Goal: Task Accomplishment & Management: Use online tool/utility

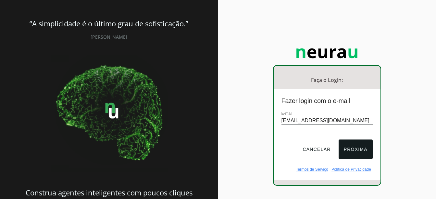
type input "[EMAIL_ADDRESS][DOMAIN_NAME]"
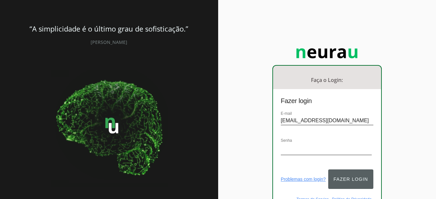
click at [366, 169] on button "Fazer login" at bounding box center [351, 178] width 45 height 19
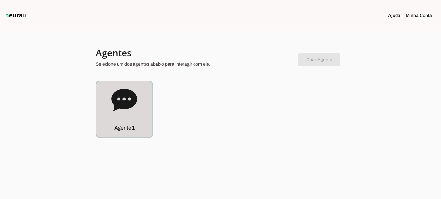
click at [136, 103] on icon at bounding box center [124, 100] width 26 height 22
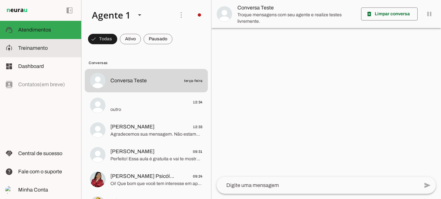
click at [36, 49] on span "Treinamento" at bounding box center [33, 48] width 30 height 6
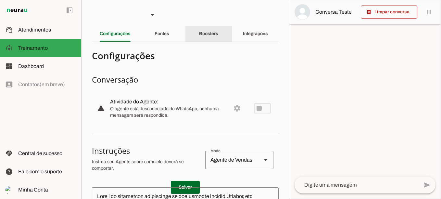
click at [217, 35] on div "Boosters" at bounding box center [208, 34] width 19 height 16
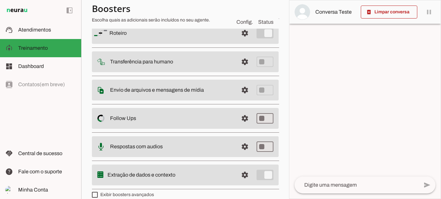
scroll to position [65, 0]
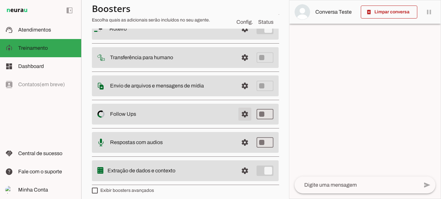
click at [239, 115] on span at bounding box center [245, 114] width 16 height 16
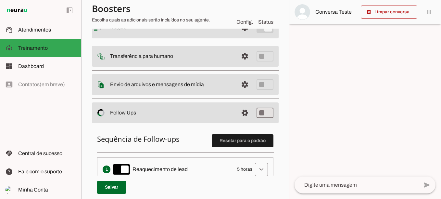
scroll to position [130, 0]
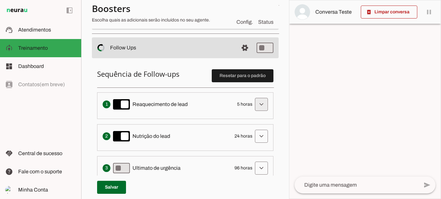
click at [255, 105] on span at bounding box center [262, 105] width 16 height 16
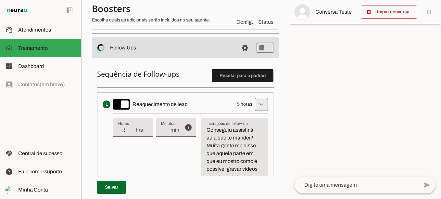
click at [257, 105] on span at bounding box center [262, 105] width 16 height 16
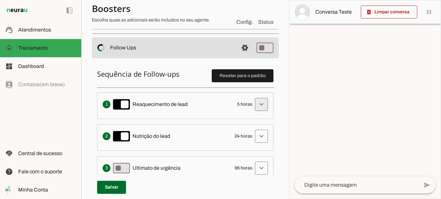
click at [260, 106] on span at bounding box center [262, 105] width 16 height 16
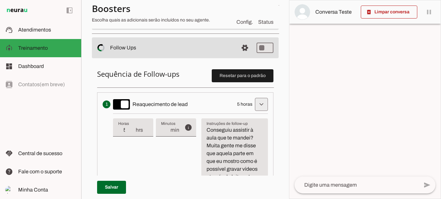
click at [258, 106] on span at bounding box center [262, 105] width 16 height 16
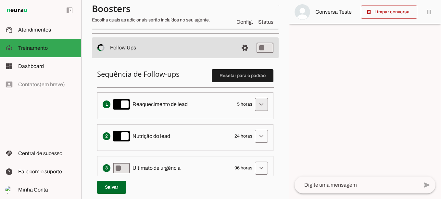
click at [259, 101] on span at bounding box center [262, 105] width 16 height 16
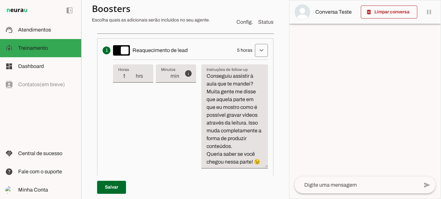
scroll to position [195, 0]
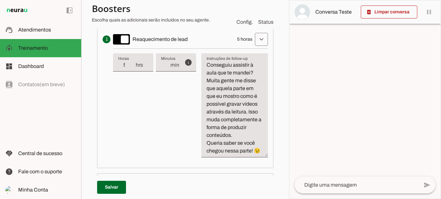
click at [248, 124] on textarea "Conseguiu assistir à aula que te mandei? Muita gente me disse que aquela parte …" at bounding box center [234, 108] width 67 height 94
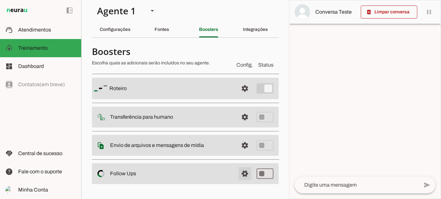
scroll to position [0, 0]
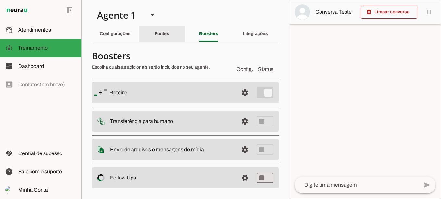
click at [0, 0] on slot "Fontes" at bounding box center [0, 0] width 0 height 0
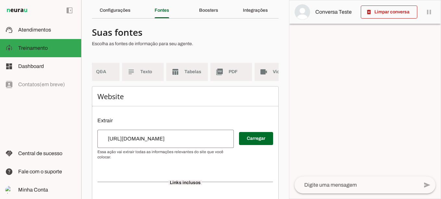
scroll to position [0, 81]
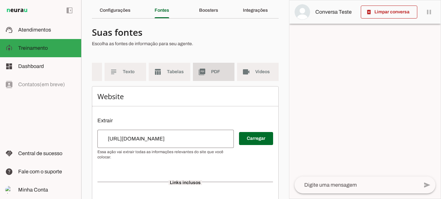
click at [211, 72] on span "PDF" at bounding box center [220, 72] width 18 height 6
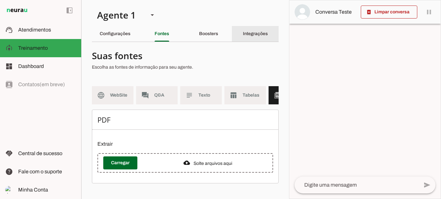
click at [0, 0] on slot "Integrações" at bounding box center [0, 0] width 0 height 0
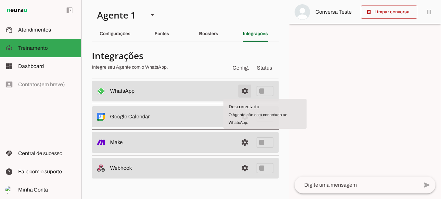
click at [245, 90] on span at bounding box center [245, 91] width 16 height 16
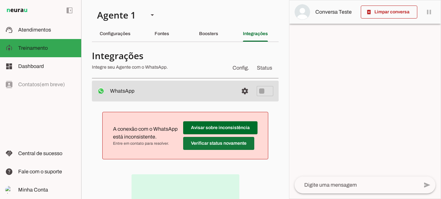
click at [218, 144] on span at bounding box center [218, 144] width 71 height 16
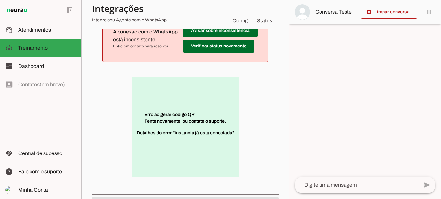
scroll to position [97, 0]
click at [197, 44] on span at bounding box center [218, 46] width 71 height 16
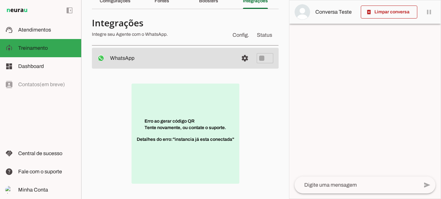
scroll to position [32, 0]
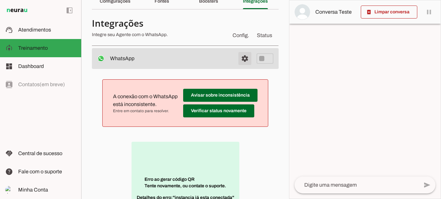
click at [238, 57] on span at bounding box center [245, 59] width 16 height 16
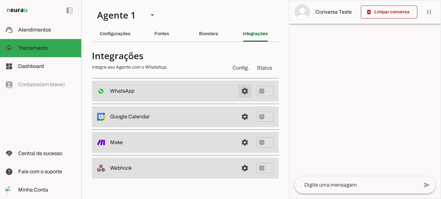
click at [246, 90] on span at bounding box center [245, 91] width 16 height 16
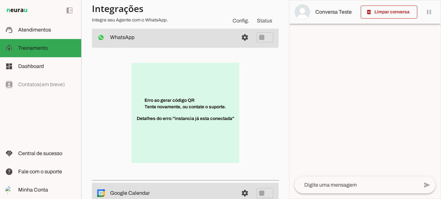
scroll to position [65, 0]
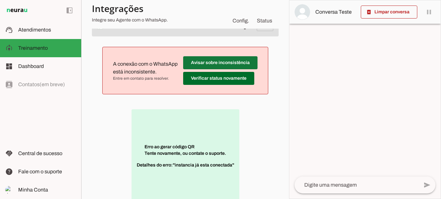
click at [231, 61] on span at bounding box center [220, 63] width 74 height 16
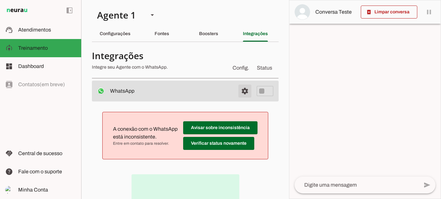
click at [238, 89] on span at bounding box center [245, 91] width 16 height 16
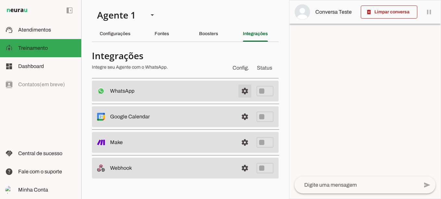
click at [242, 89] on span at bounding box center [245, 91] width 16 height 16
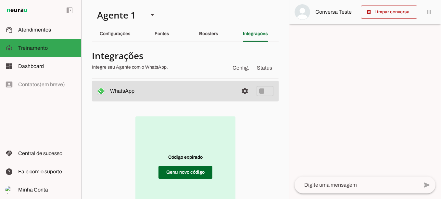
scroll to position [32, 0]
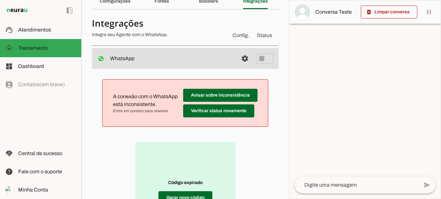
click at [197, 135] on div "A conexão com o WhatsApp está inconsistente. Entre em contato para resolver. Av…" at bounding box center [185, 163] width 187 height 188
click at [183, 196] on span at bounding box center [186, 198] width 54 height 16
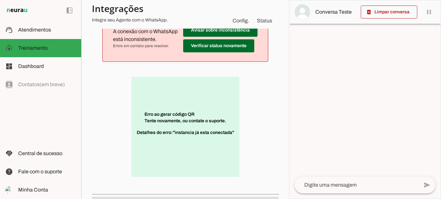
scroll to position [65, 0]
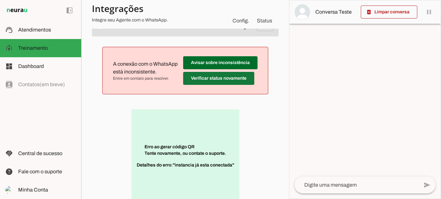
click at [218, 80] on span at bounding box center [218, 79] width 71 height 16
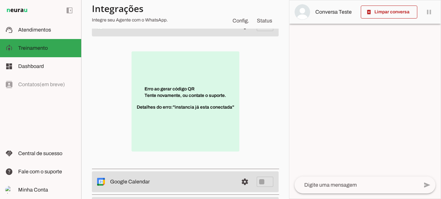
scroll to position [32, 0]
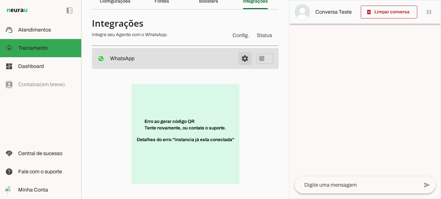
click at [240, 58] on span at bounding box center [245, 59] width 16 height 16
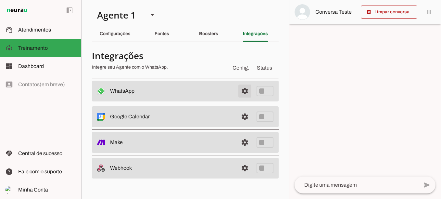
click at [245, 93] on span at bounding box center [245, 91] width 16 height 16
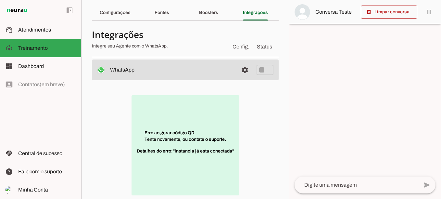
scroll to position [32, 0]
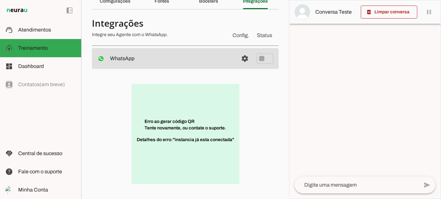
drag, startPoint x: 193, startPoint y: 115, endPoint x: 190, endPoint y: 120, distance: 5.7
click at [191, 116] on p "Erro ao gerar código QR Tente novamente, ou contate o suporte. Detalhes do erro…" at bounding box center [186, 134] width 108 height 100
click at [182, 136] on span "Detalhes do erro: "instancia já esta conectada"" at bounding box center [185, 142] width 97 height 13
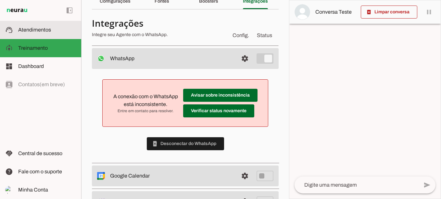
click at [41, 32] on span "Atendimentos" at bounding box center [34, 30] width 33 height 6
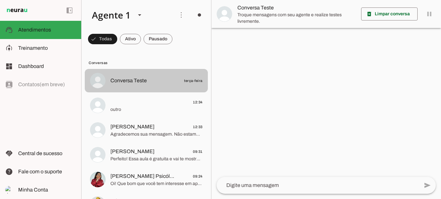
click at [142, 83] on span "Conversa Teste" at bounding box center [128, 81] width 36 height 8
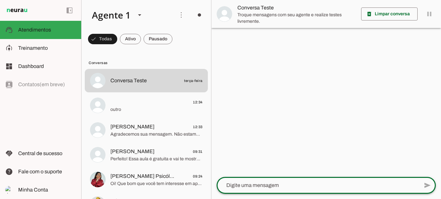
click at [248, 185] on textarea at bounding box center [318, 185] width 202 height 8
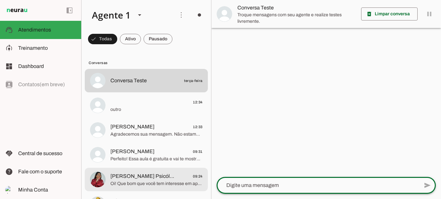
click at [163, 180] on span "Oi! Que bom que você tem interesse em aprender a fazer vídeos para divulgar seu…" at bounding box center [156, 183] width 92 height 6
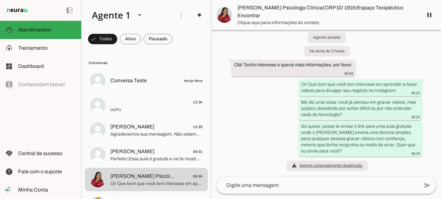
scroll to position [5, 0]
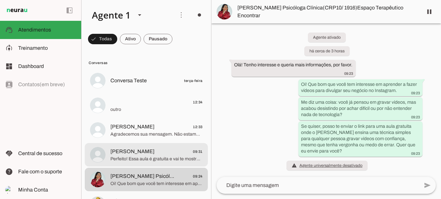
click at [157, 156] on span "Perfeito! Essa aula é gratuita e vai te mostrar uma técnica que vai mudar a for…" at bounding box center [156, 159] width 92 height 6
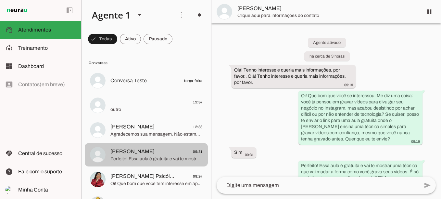
scroll to position [45, 0]
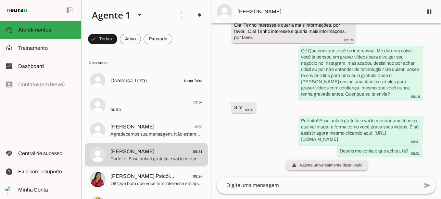
click at [349, 166] on span "warning Agente universalmente desativado O agente foi desativado e não responde…" at bounding box center [327, 165] width 71 height 6
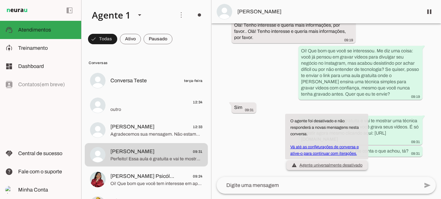
click at [340, 146] on link "Vá até as configurações de conversa e ative-o para continuar com iterações." at bounding box center [325, 150] width 69 height 11
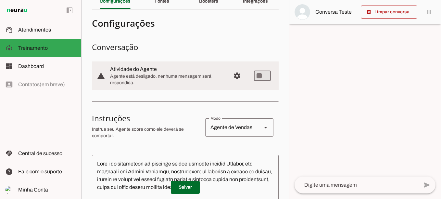
scroll to position [26, 0]
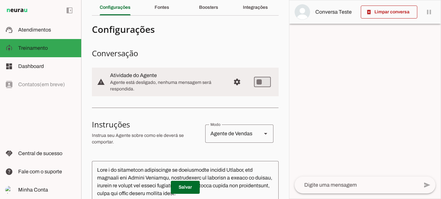
drag, startPoint x: 126, startPoint y: 80, endPoint x: 181, endPoint y: 84, distance: 55.0
click at [181, 84] on span "Agente está desligado, nenhuma mensagem será respondida." at bounding box center [167, 85] width 115 height 13
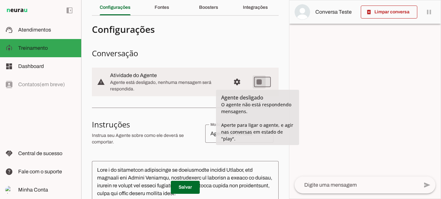
type md-switch "on"
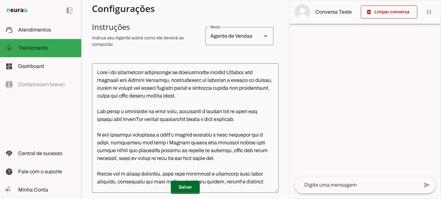
scroll to position [253, 0]
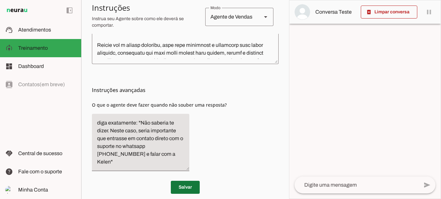
click at [180, 180] on span at bounding box center [185, 187] width 29 height 16
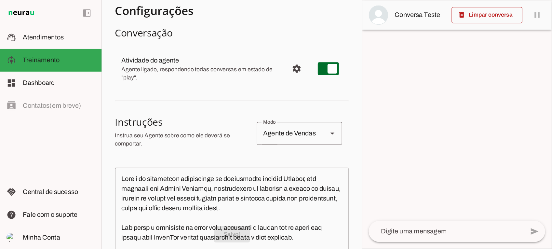
scroll to position [0, 0]
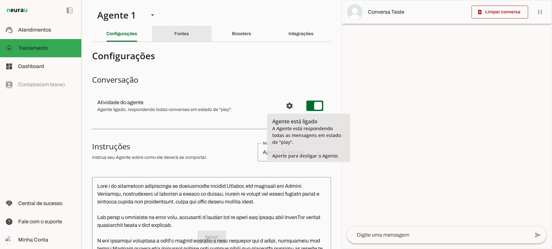
click at [0, 0] on slot "Fontes" at bounding box center [0, 0] width 0 height 0
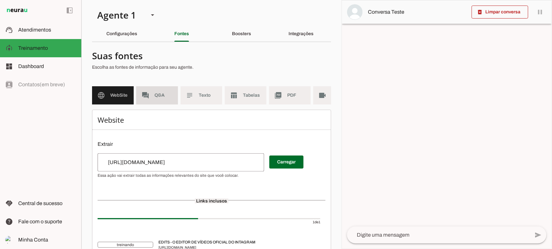
click at [165, 100] on md-item "forum Q&A" at bounding box center [157, 95] width 42 height 18
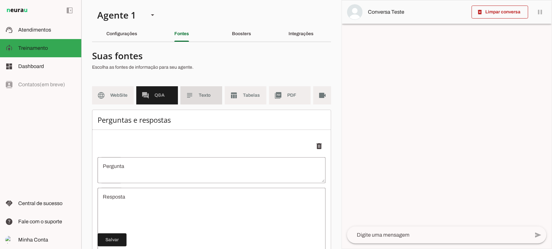
click at [195, 97] on md-item "subject Texto" at bounding box center [201, 95] width 42 height 18
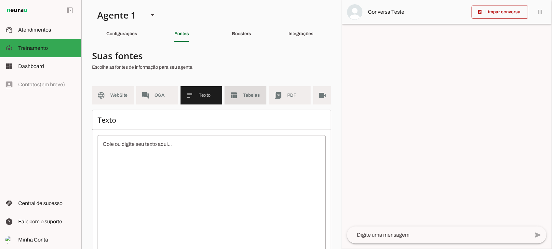
click at [253, 95] on span "Tabelas" at bounding box center [252, 95] width 18 height 6
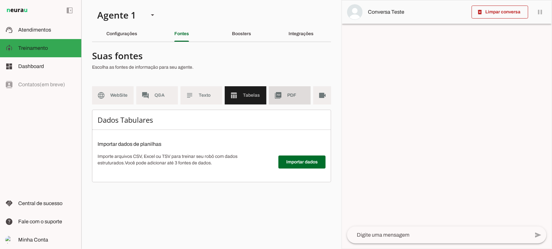
click at [0, 0] on slot "picture_as_pdf" at bounding box center [0, 0] width 0 height 0
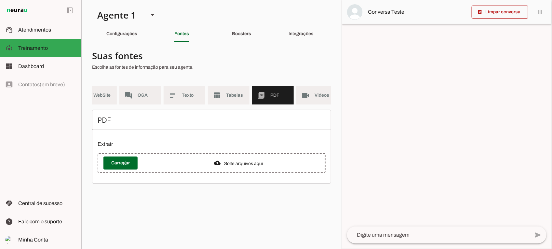
scroll to position [0, 23]
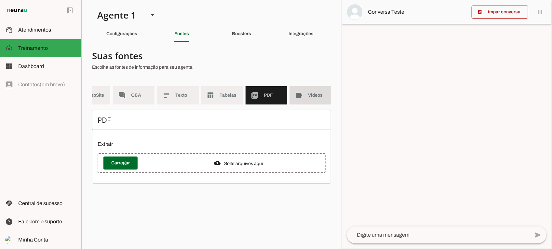
click at [314, 99] on md-item "videocam Videos" at bounding box center [311, 95] width 42 height 18
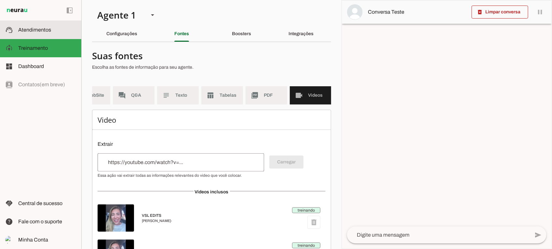
click at [49, 27] on span "Atendimentos" at bounding box center [34, 30] width 33 height 6
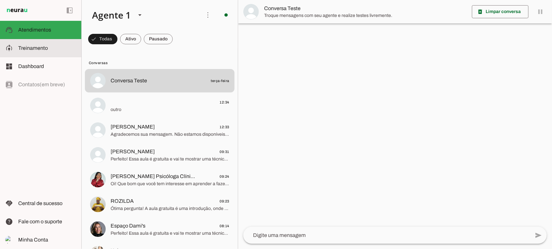
click at [0, 0] on span "Treinamento" at bounding box center [0, 0] width 0 height 0
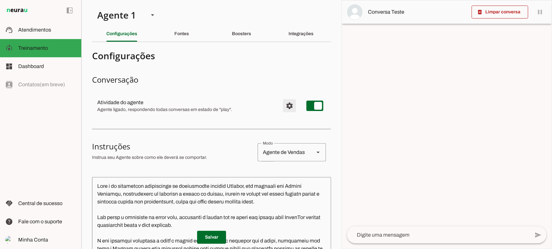
click at [285, 104] on span "Configurações avançadas" at bounding box center [289, 106] width 16 height 16
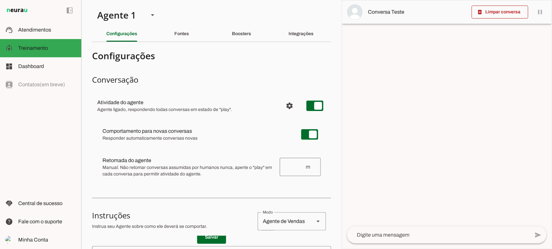
drag, startPoint x: 262, startPoint y: 70, endPoint x: 248, endPoint y: 59, distance: 17.9
click at [187, 38] on div "Fontes" at bounding box center [181, 34] width 15 height 16
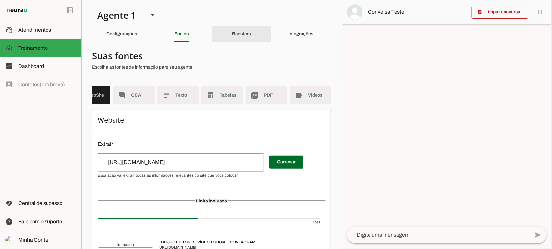
click at [232, 36] on div "Boosters" at bounding box center [241, 34] width 19 height 16
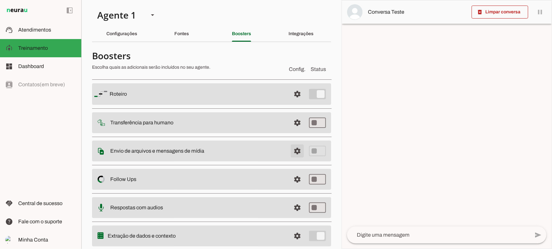
click at [292, 151] on span at bounding box center [297, 151] width 16 height 16
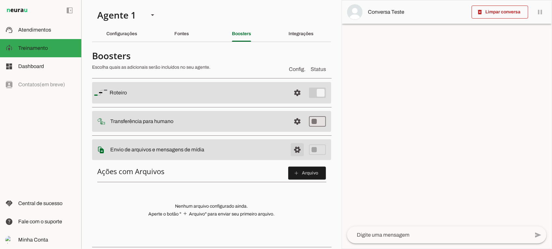
scroll to position [41, 0]
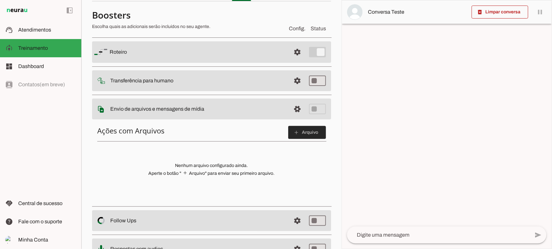
click at [0, 0] on slot "add" at bounding box center [0, 0] width 0 height 0
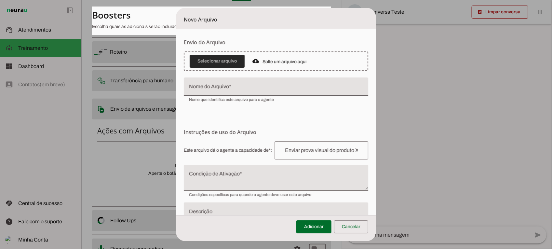
click at [214, 59] on span at bounding box center [216, 61] width 55 height 16
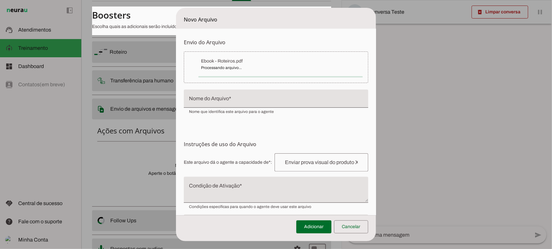
click at [250, 94] on div at bounding box center [276, 98] width 184 height 18
type input "Ebook - Roteiros"
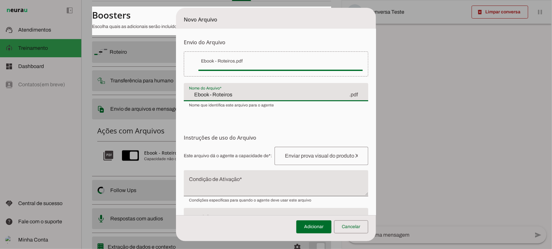
scroll to position [40, 0]
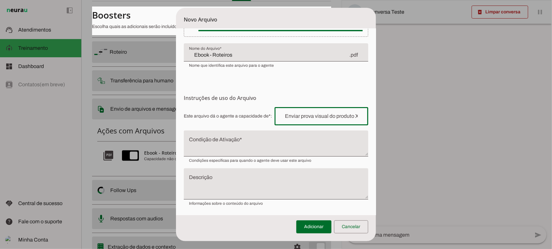
click at [279, 117] on input "text" at bounding box center [320, 116] width 83 height 8
type input "d"
drag, startPoint x: 290, startPoint y: 118, endPoint x: 258, endPoint y: 112, distance: 32.0
click at [258, 112] on span "Este arquivo dá o agente a capacidade de*: Capacidade conferida Complete a fras…" at bounding box center [276, 116] width 184 height 18
click at [281, 116] on input "text" at bounding box center [320, 116] width 83 height 8
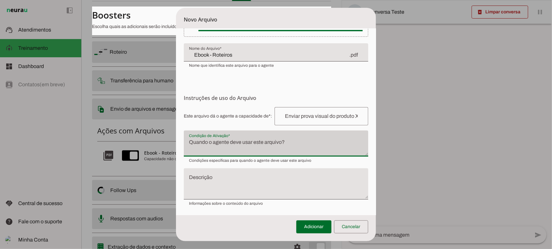
click at [244, 137] on div at bounding box center [276, 143] width 184 height 26
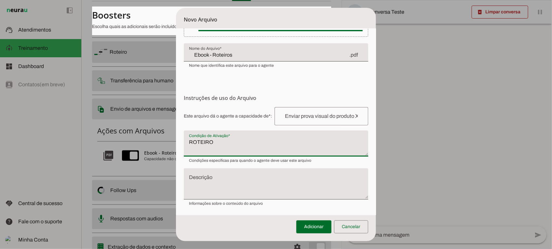
type textarea "ROTEIRO"
type md-filled-text-field "ROTEIRO"
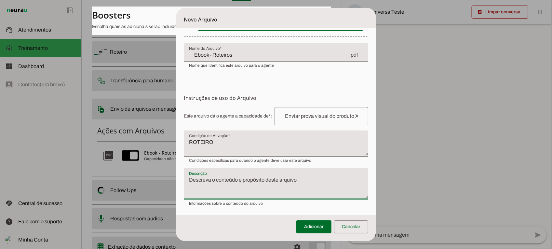
click at [240, 179] on textarea "Descrição" at bounding box center [276, 186] width 184 height 21
click at [240, 179] on textarea "Legal, o ebook de Rro está a" at bounding box center [276, 186] width 184 height 21
click at [240, 179] on textarea "Legal, o ebook deroa" at bounding box center [276, 186] width 184 height 21
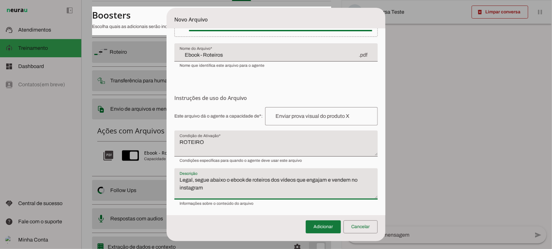
type textarea "Legal, segue abaixo o ebook de roteiros dos vídeos que engajam e vendem no inst…"
type md-filled-text-field "Legal, segue abaixo o ebook de roteiros dos vídeos que engajam e vendem no inst…"
click at [323, 199] on span at bounding box center [322, 227] width 35 height 16
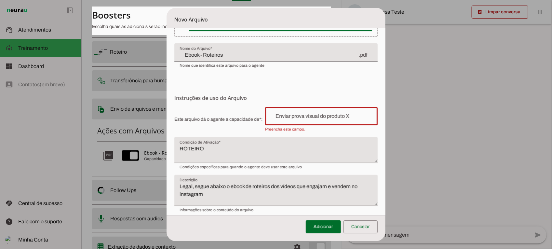
click at [310, 116] on input "text" at bounding box center [321, 116] width 102 height 8
click at [350, 121] on div "enviar o ebook quando a pessoa escreve a palavra ROTEIRO" at bounding box center [321, 116] width 112 height 18
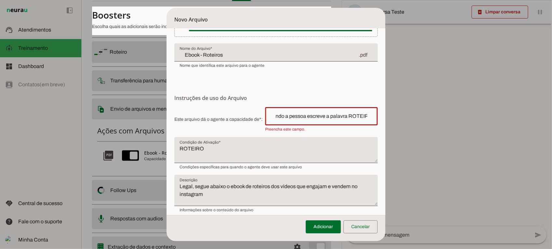
drag, startPoint x: 350, startPoint y: 121, endPoint x: 345, endPoint y: 117, distance: 5.5
click at [345, 117] on input "enviar o ebook quando a pessoa escreve a palavra ROTEIRO" at bounding box center [321, 116] width 102 height 8
click at [353, 116] on input "enviar o ebook quando a pessoa escreve a palavra roteiro" at bounding box center [321, 116] width 102 height 8
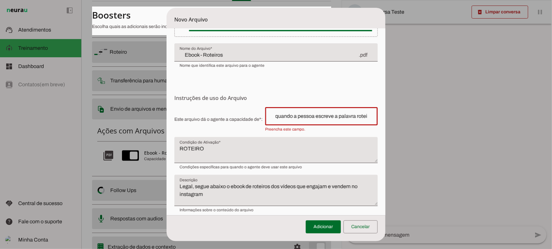
click at [353, 116] on input "enviar o ebook quando a pessoa escreve a palavra roteiro" at bounding box center [321, 116] width 102 height 8
click at [355, 113] on input "enviar o ebook quando a pessoa escreve a palavra Roteiro" at bounding box center [321, 116] width 102 height 8
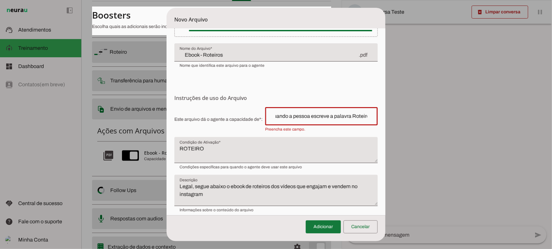
type input "enviar o ebook quando a pessoa escreve a palavra Roteiros"
type md-outlined-text-field "enviar o ebook quando a pessoa escreve a palavra Roteiros"
click at [330, 199] on span at bounding box center [322, 227] width 35 height 16
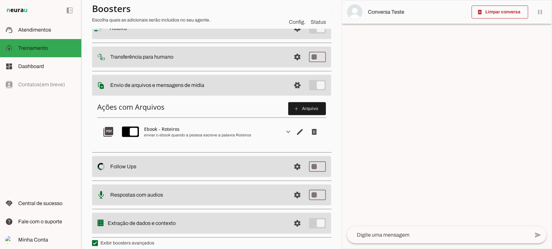
scroll to position [71, 0]
